Goal: Complete application form

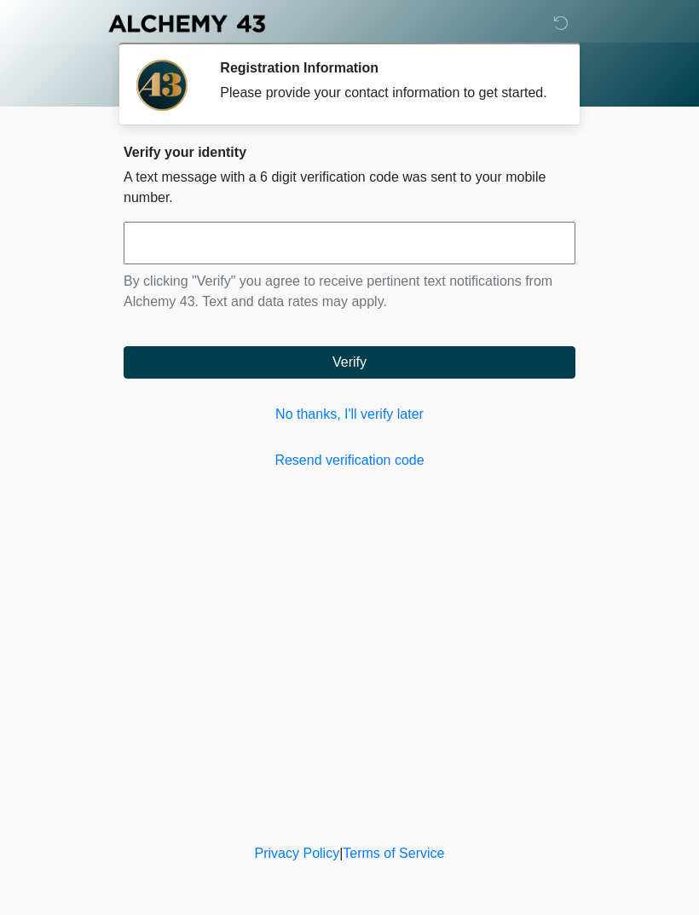
click at [438, 258] on input "text" at bounding box center [350, 243] width 452 height 43
type input "******"
click at [415, 379] on button "Verify" at bounding box center [350, 362] width 452 height 32
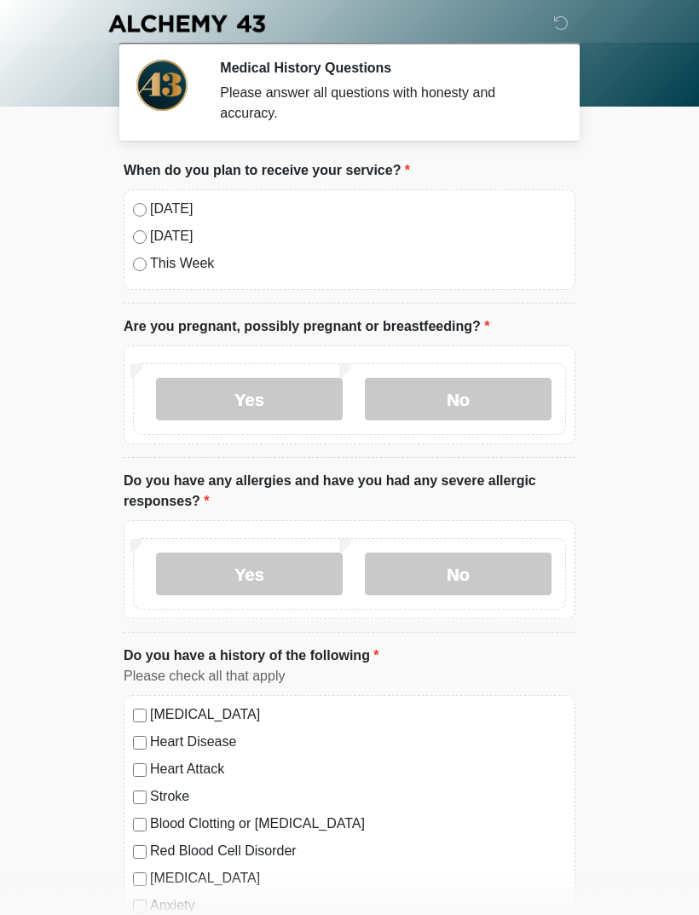
click at [475, 391] on label "No" at bounding box center [458, 399] width 187 height 43
click at [463, 572] on label "No" at bounding box center [458, 574] width 187 height 43
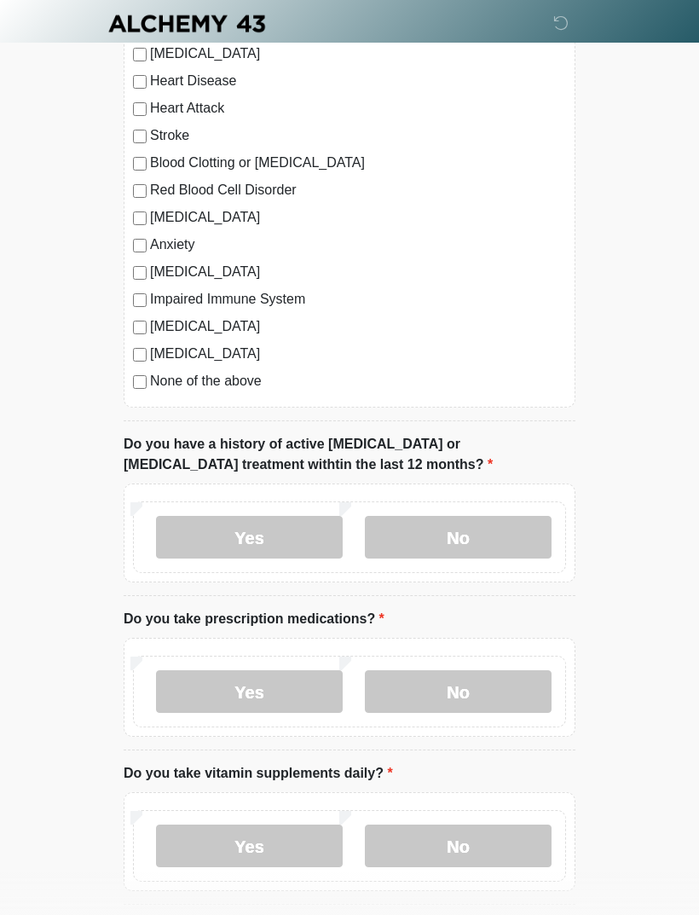
scroll to position [671, 0]
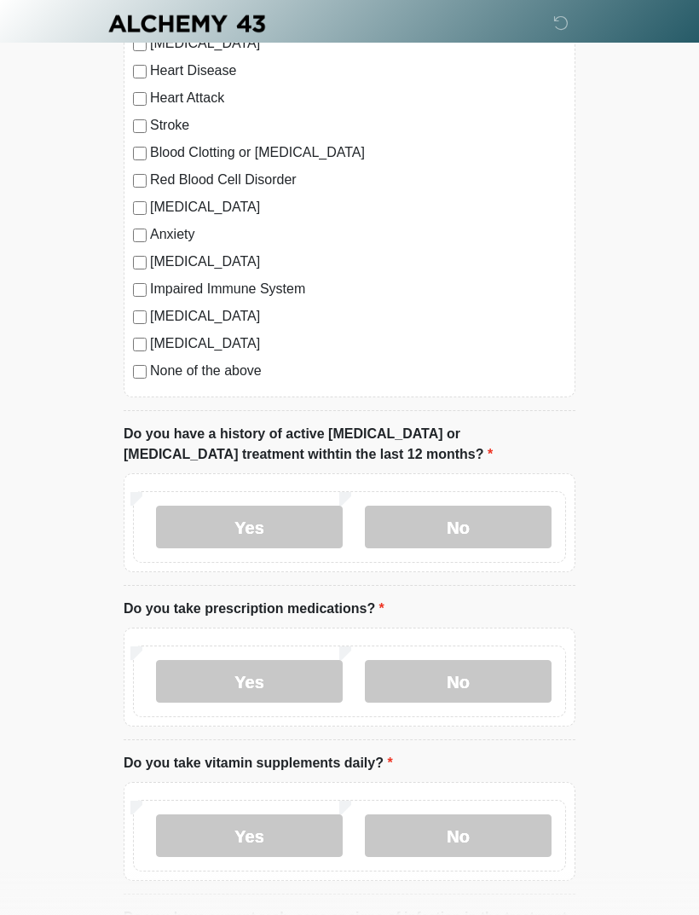
click at [447, 531] on label "No" at bounding box center [458, 527] width 187 height 43
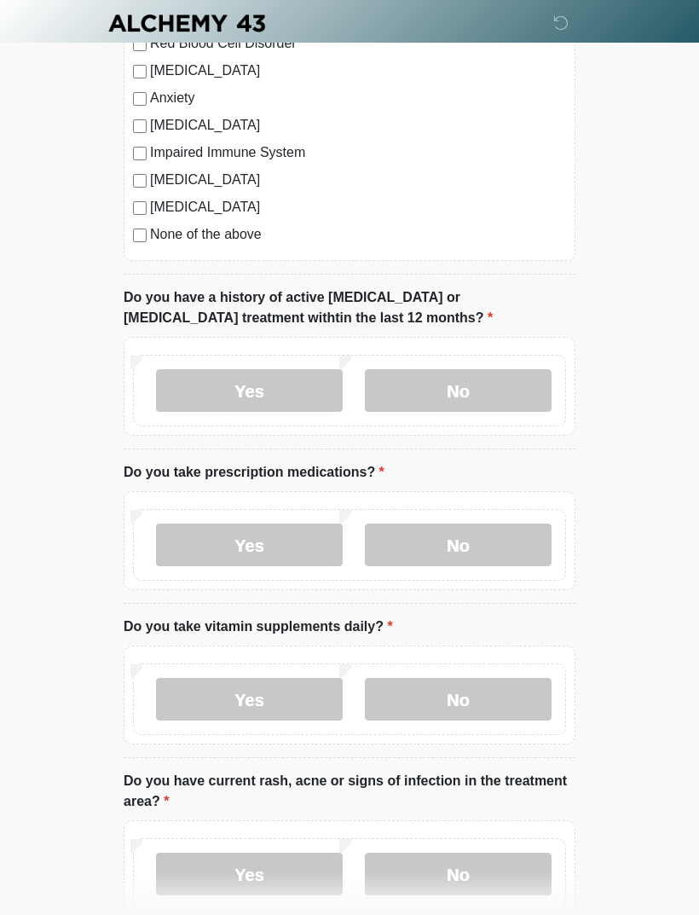
click at [284, 543] on label "Yes" at bounding box center [249, 545] width 187 height 43
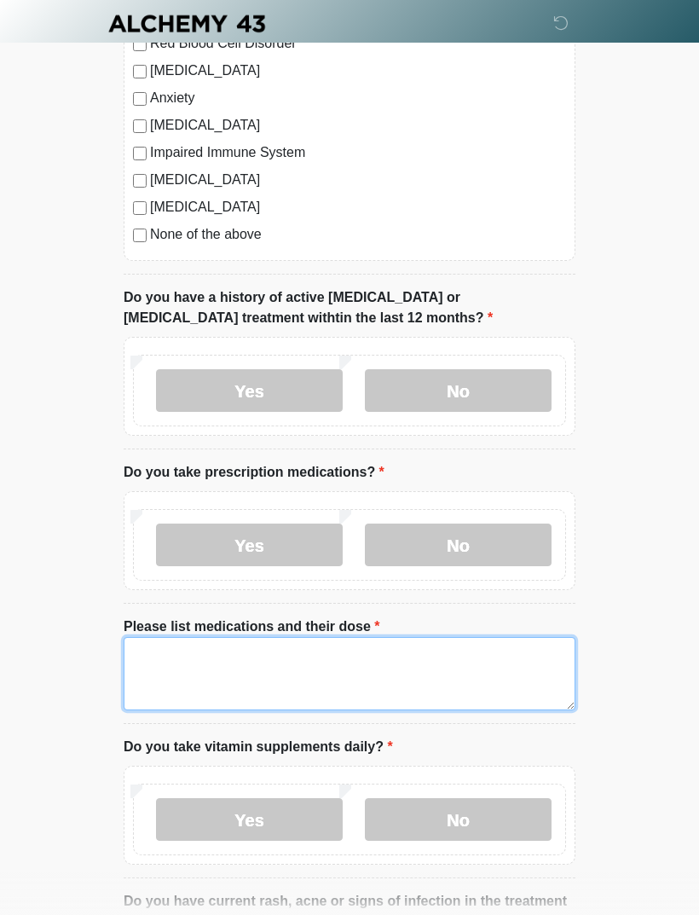
click at [322, 658] on textarea "Please list medications and their dose" at bounding box center [350, 673] width 452 height 73
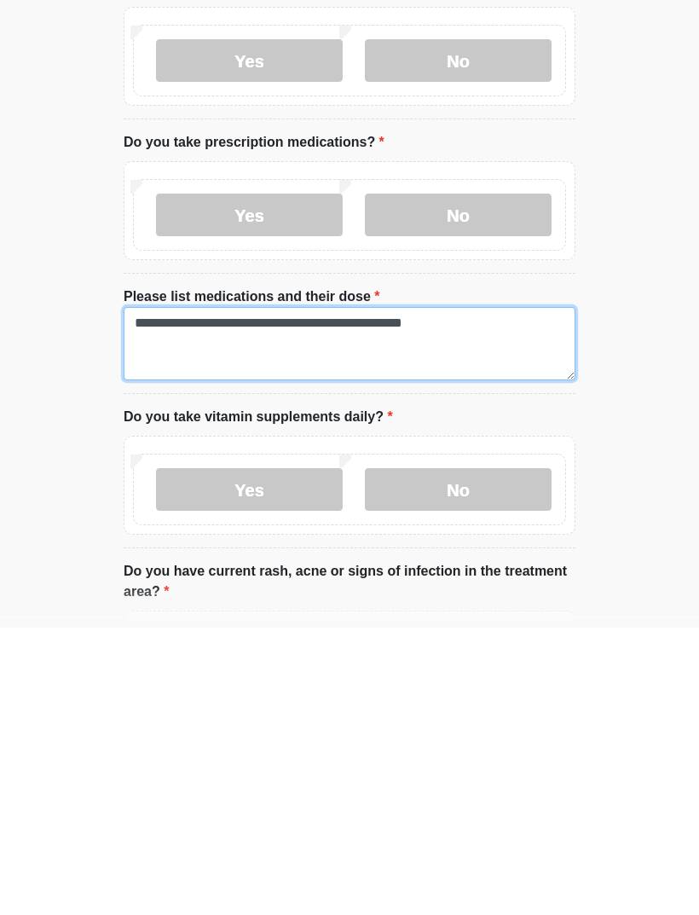
type textarea "**********"
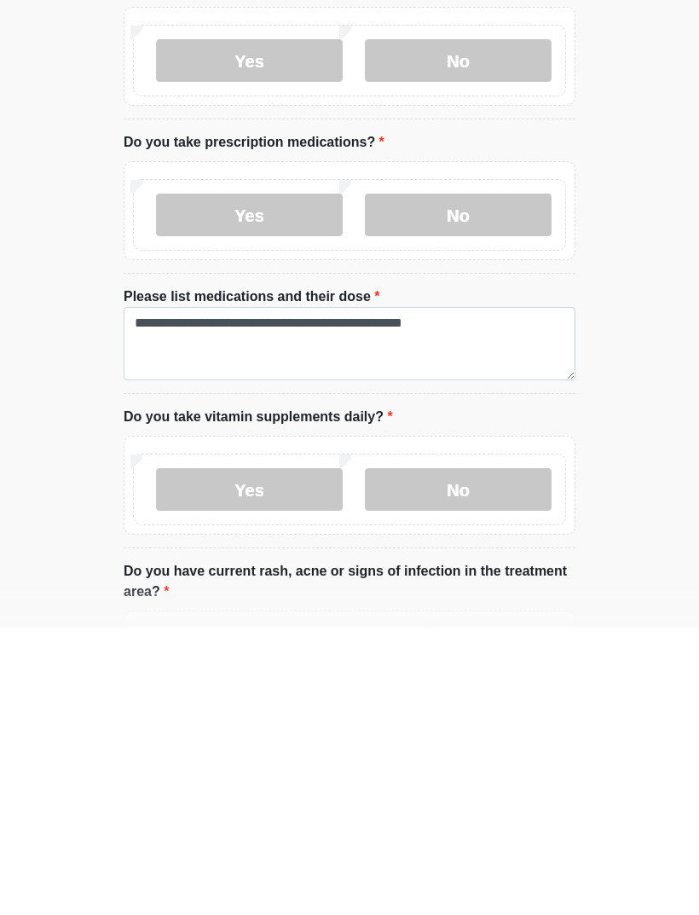
click at [478, 756] on label "No" at bounding box center [458, 777] width 187 height 43
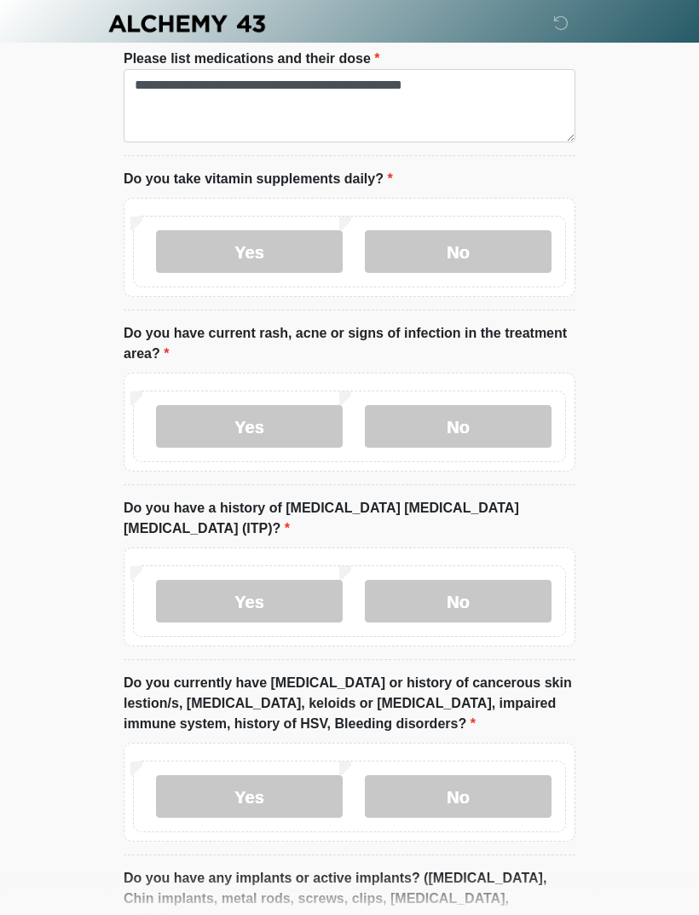
scroll to position [1376, 0]
click at [480, 426] on label "No" at bounding box center [458, 425] width 187 height 43
click at [478, 579] on label "No" at bounding box center [458, 600] width 187 height 43
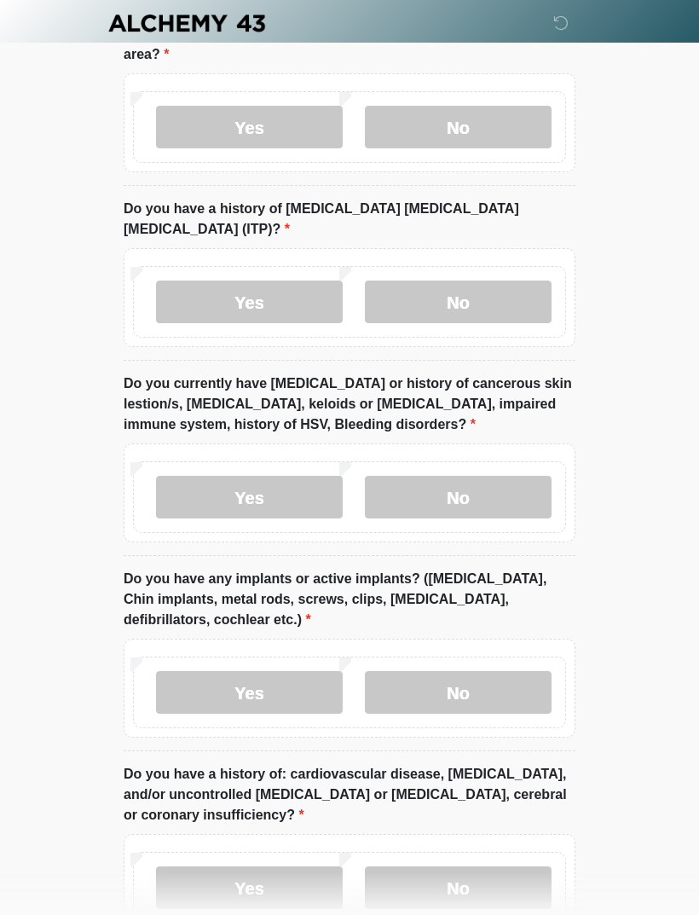
scroll to position [1675, 0]
click at [474, 476] on label "No" at bounding box center [458, 497] width 187 height 43
click at [302, 477] on label "Yes" at bounding box center [249, 497] width 187 height 43
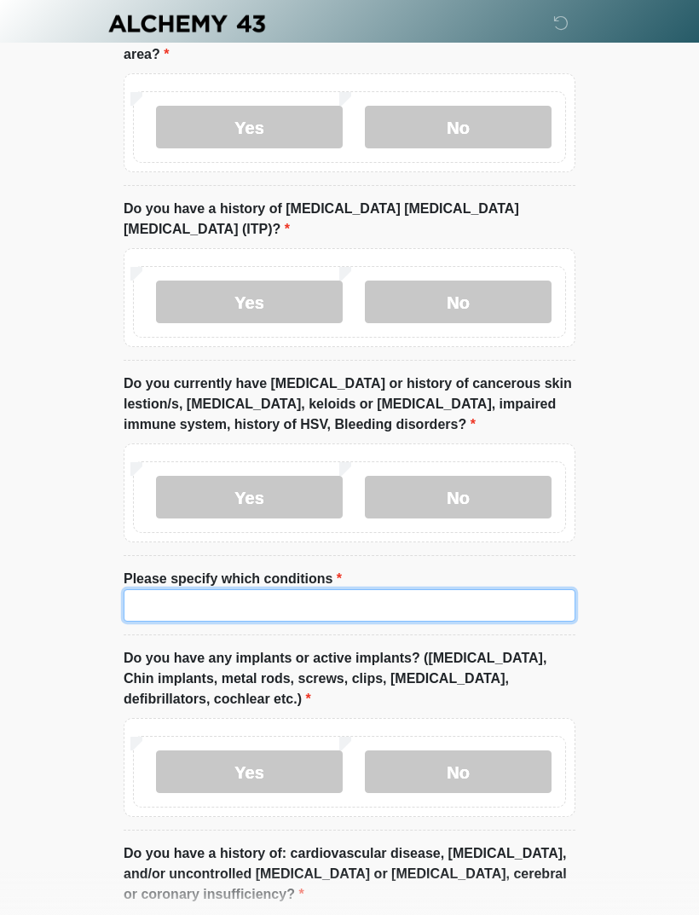
click at [275, 589] on input "Please specify which conditions" at bounding box center [350, 605] width 452 height 32
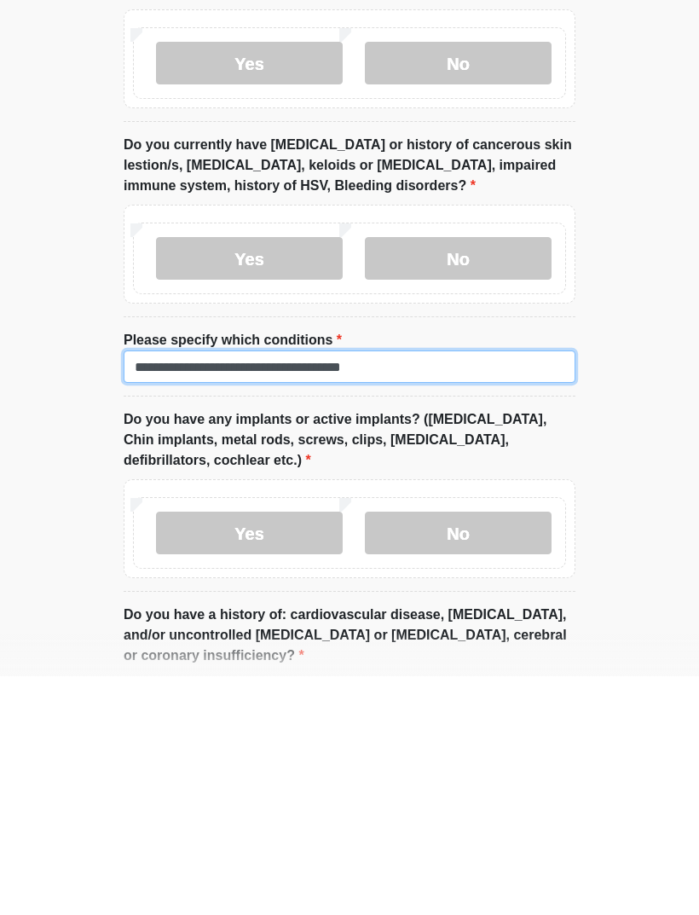
type input "**********"
click at [466, 750] on label "No" at bounding box center [458, 771] width 187 height 43
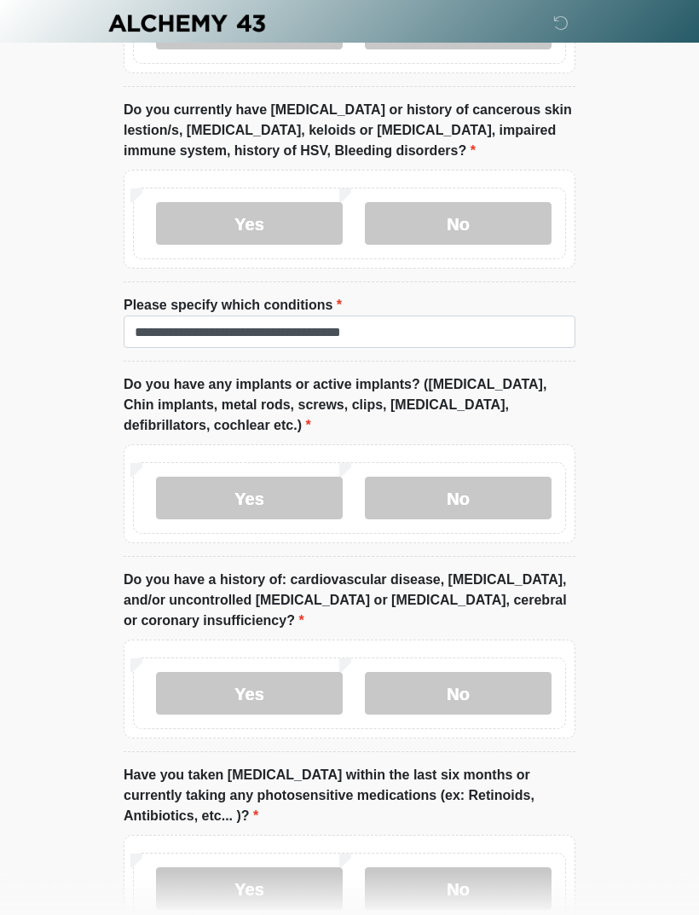
scroll to position [2038, 0]
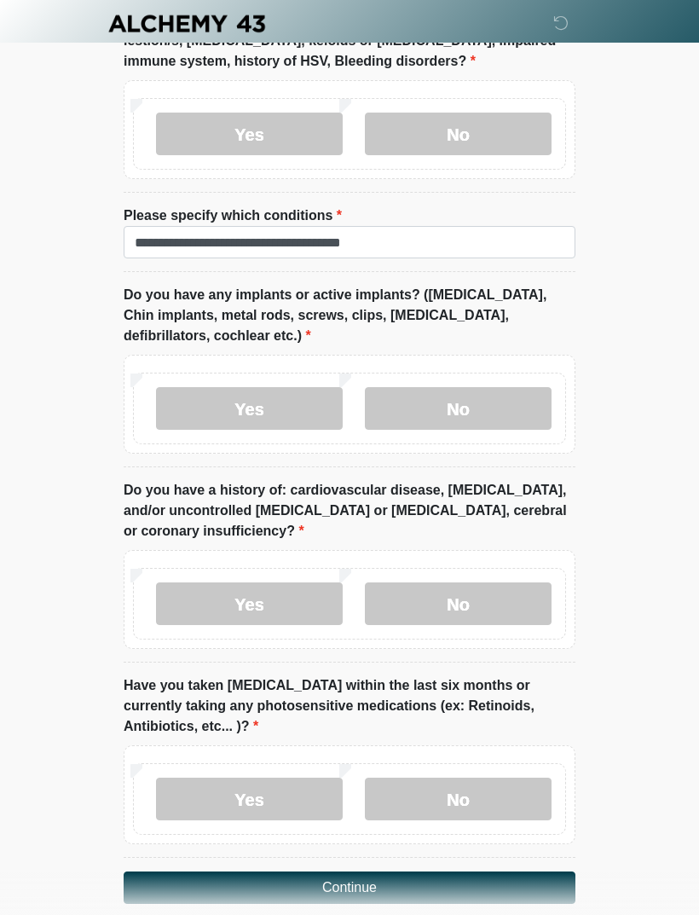
click at [279, 582] on label "Yes" at bounding box center [249, 603] width 187 height 43
click at [461, 778] on label "No" at bounding box center [458, 799] width 187 height 43
click at [374, 872] on button "Continue" at bounding box center [350, 888] width 452 height 32
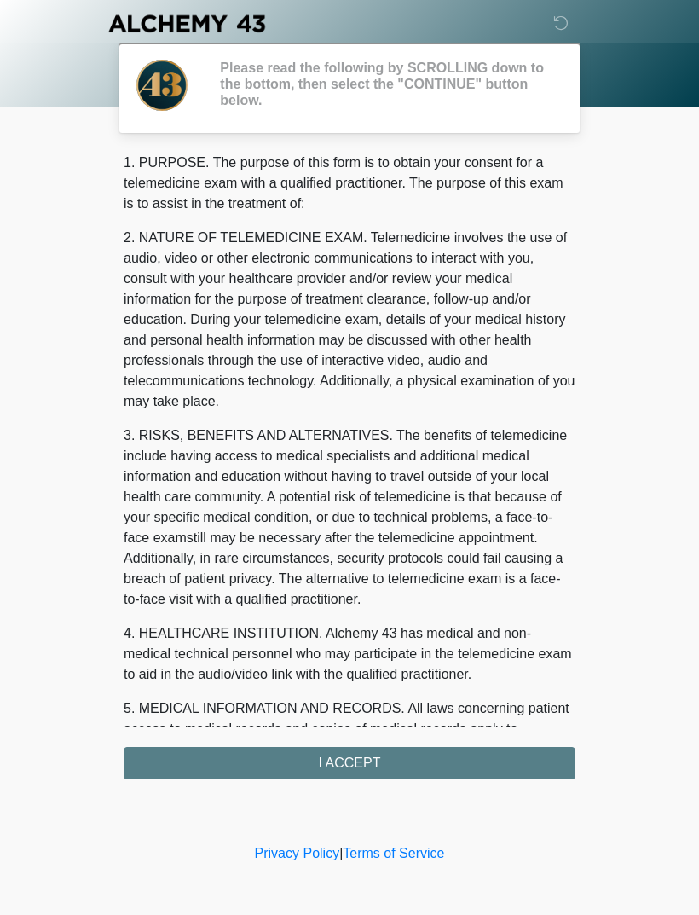
scroll to position [0, 0]
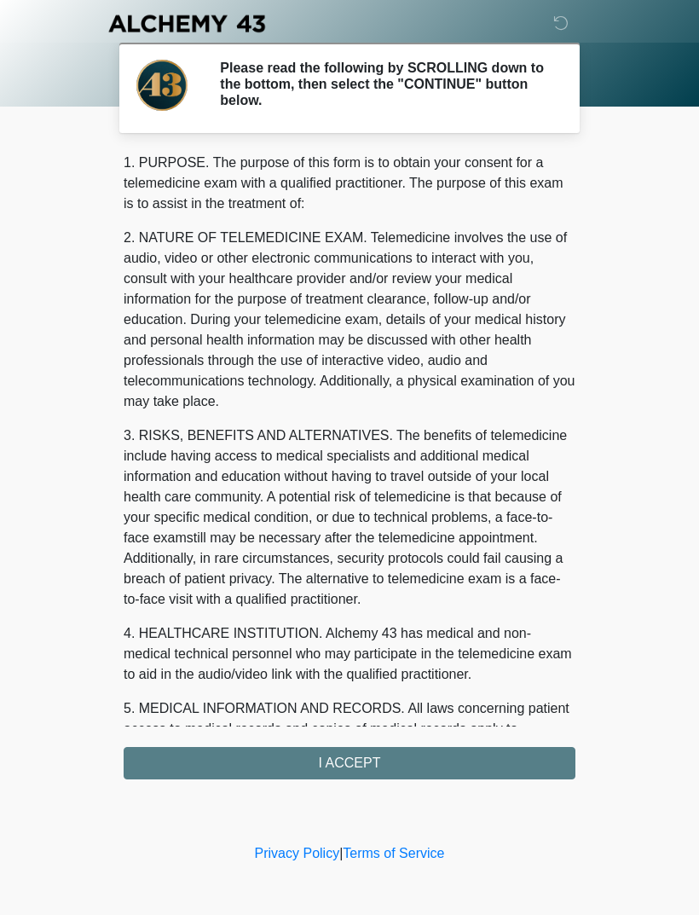
click at [388, 761] on div "1. PURPOSE. The purpose of this form is to obtain your consent for a telemedici…" at bounding box center [350, 466] width 452 height 627
click at [333, 764] on div "1. PURPOSE. The purpose of this form is to obtain your consent for a telemedici…" at bounding box center [350, 466] width 452 height 627
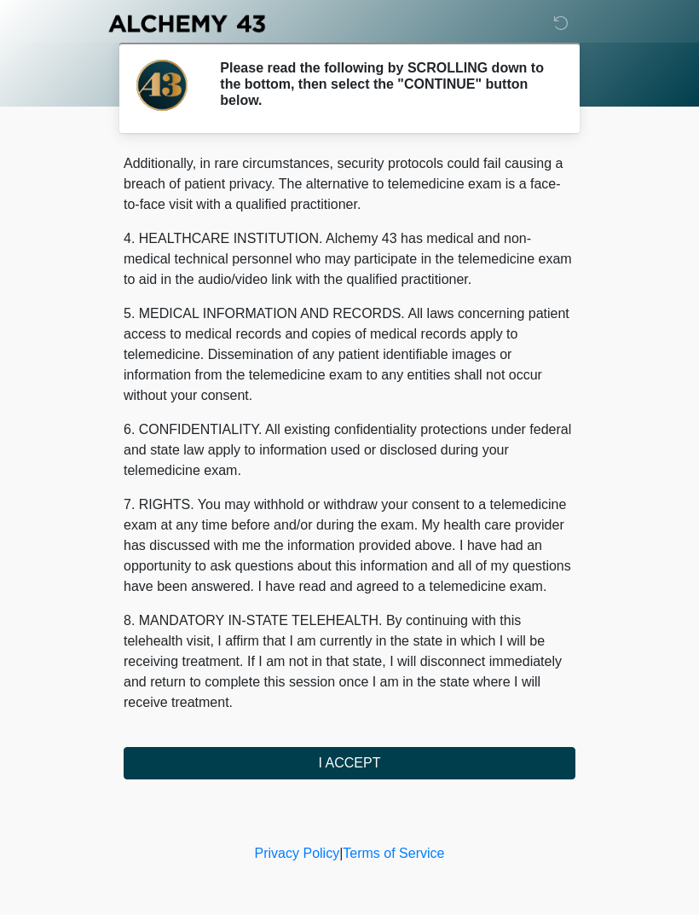
click at [356, 767] on button "I ACCEPT" at bounding box center [350, 763] width 452 height 32
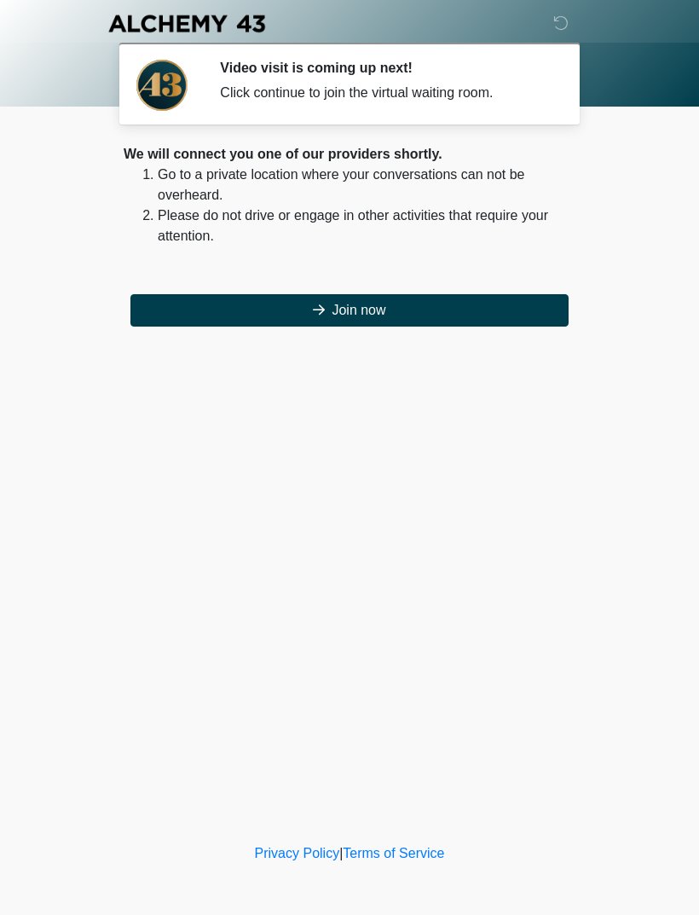
click at [395, 311] on button "Join now" at bounding box center [349, 310] width 438 height 32
